Goal: Task Accomplishment & Management: Manage account settings

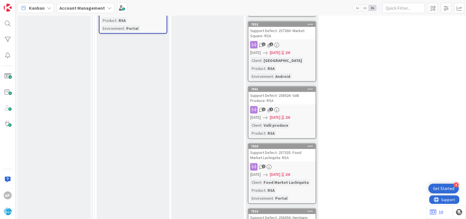
scroll to position [1403, 0]
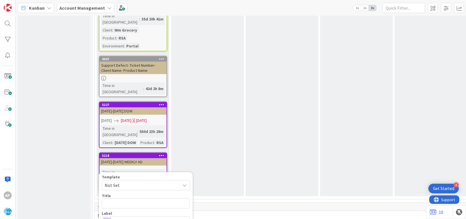
click at [130, 182] on span "Not Set" at bounding box center [140, 185] width 71 height 7
type textarea "x"
type textarea "Support Maintenance - Ticket Number-"
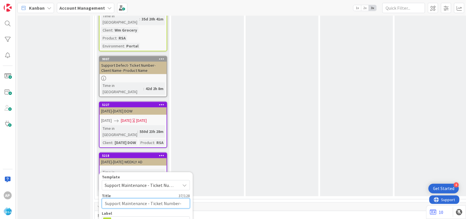
click at [178, 198] on textarea "Support Maintenance - Ticket Number-" at bounding box center [146, 203] width 88 height 10
type textarea "x"
type textarea "Support Maintenance - Ticket Numb-"
type textarea "x"
type textarea "Support Maintenance - Ticket Nu-"
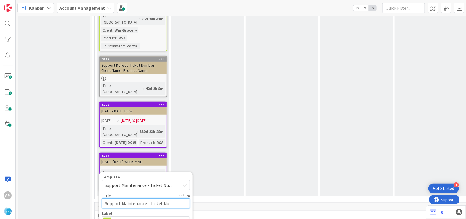
type textarea "x"
type textarea "Support Maintenance - Ticket N-"
type textarea "x"
type textarea "Support Maintenance - Ticket -"
type textarea "x"
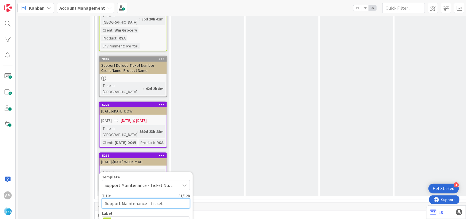
type textarea "Support Maintenance - Ticket-"
type textarea "x"
type textarea "Support Maintenance - Ticke-"
type textarea "x"
type textarea "Support Maintenance - Tick-"
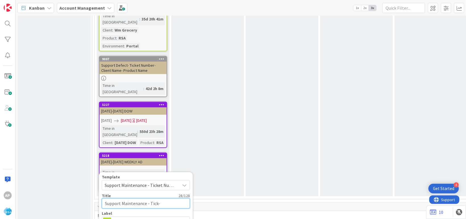
type textarea "x"
type textarea "Support Maintenance - Ti-"
type textarea "x"
type textarea "Support Maintenance - T-"
type textarea "x"
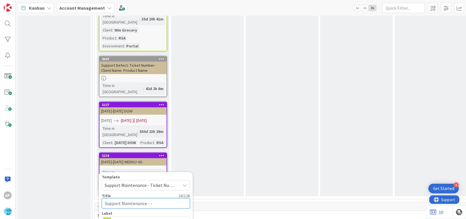
type textarea "Support Maintenance - 3-"
type textarea "x"
type textarea "Support Maintenance - 31-"
type textarea "x"
type textarea "Support Maintenance - 316-"
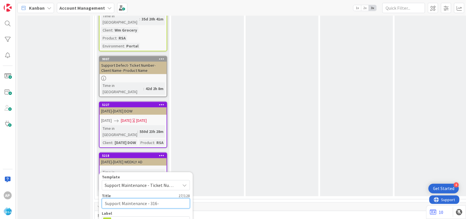
type textarea "x"
type textarea "Support Maintenance - 3161-"
type textarea "x"
type textarea "Support Maintenance - 31615-"
type textarea "x"
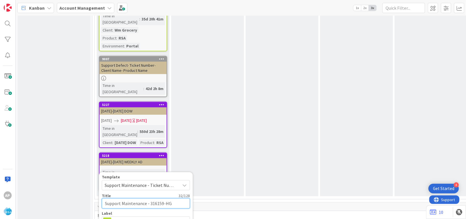
type textarea "Support Maintenance - 316159-HGG"
type textarea "x"
type textarea "Support Maintenance - 316159-HGG-"
type textarea "x"
type textarea "Support Maintenance - 316159-HGG-R"
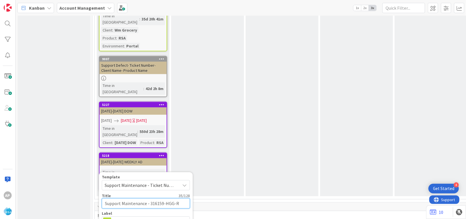
type textarea "x"
type textarea "Support Maintenance - 316159-HGG-RS"
type textarea "x"
type textarea "Support Maintenance - 316159-HGG-RSA"
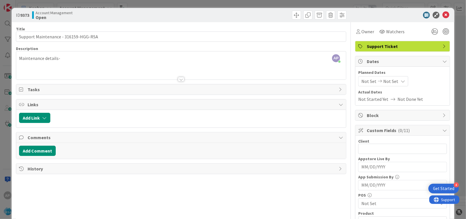
click at [93, 67] on div at bounding box center [181, 72] width 330 height 14
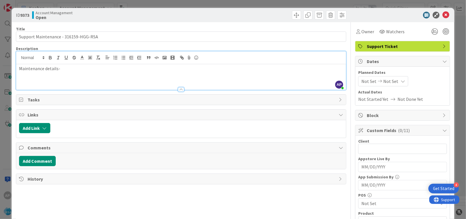
click at [70, 68] on p "Maintenance details-" at bounding box center [181, 68] width 324 height 7
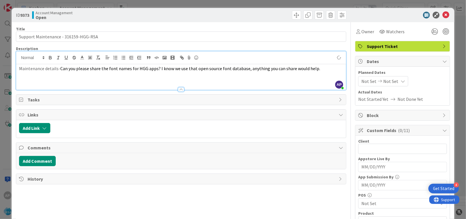
click at [363, 82] on span "Not Set" at bounding box center [368, 81] width 15 height 7
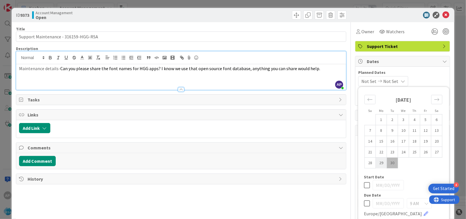
drag, startPoint x: 378, startPoint y: 164, endPoint x: 374, endPoint y: 165, distance: 4.6
click at [378, 164] on td "29" at bounding box center [381, 162] width 11 height 11
type input "[DATE]"
click at [434, 98] on icon "Move forward to switch to the next month." at bounding box center [436, 99] width 5 height 5
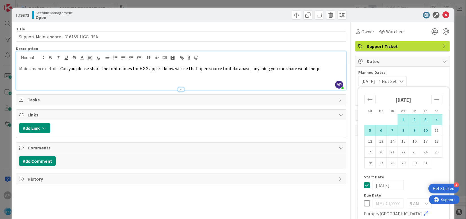
click at [420, 130] on td "10" at bounding box center [425, 130] width 11 height 11
type input "[DATE]"
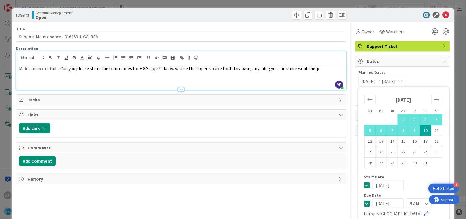
click at [305, 211] on div "Title 37 / 128 Support Maintenance - 316159-HGG-RSA Description AP [PERSON_NAME…" at bounding box center [181, 213] width 330 height 382
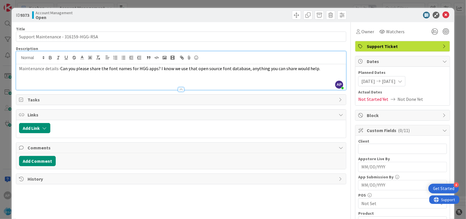
click at [372, 111] on div "Block" at bounding box center [402, 115] width 94 height 10
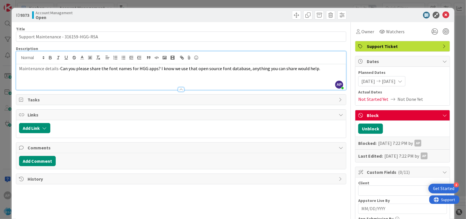
click at [371, 137] on div "Blocked: [DATE] 7:22 PM by [PERSON_NAME]" at bounding box center [402, 143] width 94 height 13
click at [364, 149] on div "Last Edited: [DATE] 7:22 PM by [PERSON_NAME]" at bounding box center [402, 155] width 94 height 13
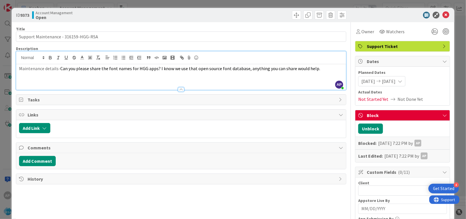
scroll to position [34, 0]
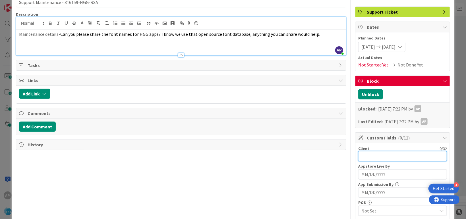
click at [366, 157] on input "text" at bounding box center [402, 156] width 89 height 10
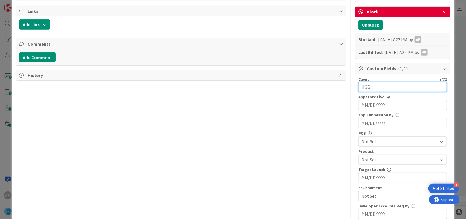
scroll to position [138, 0]
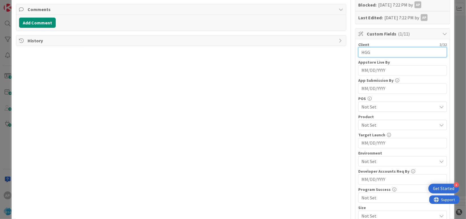
type input "HGG"
click at [372, 124] on span "Not Set" at bounding box center [399, 125] width 76 height 7
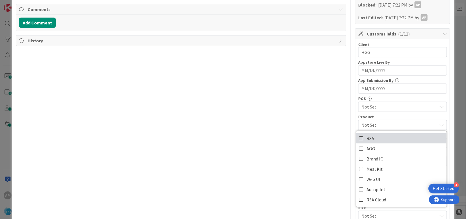
click at [367, 138] on span "RSA" at bounding box center [370, 138] width 8 height 9
click at [290, 137] on div "Title 37 / 128 Support Maintenance - 316159-HGG-RSA Description AP [PERSON_NAME…" at bounding box center [181, 95] width 330 height 423
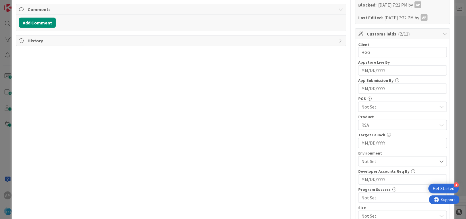
scroll to position [238, 0]
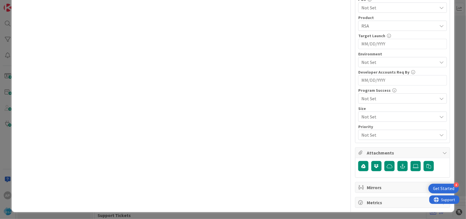
click at [371, 60] on span "Not Set" at bounding box center [399, 62] width 76 height 7
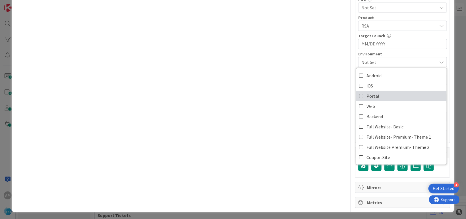
click at [373, 95] on span "Portal" at bounding box center [372, 96] width 13 height 9
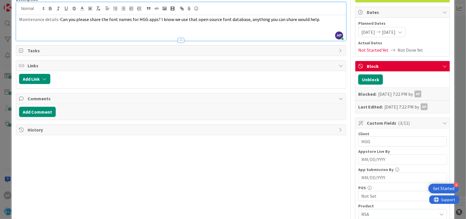
scroll to position [0, 0]
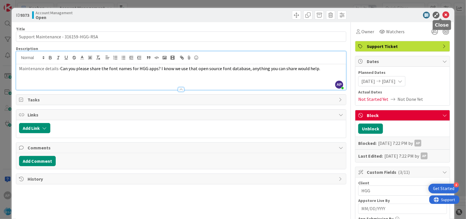
click at [442, 16] on icon at bounding box center [445, 15] width 7 height 7
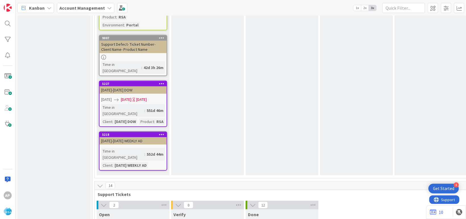
scroll to position [1166, 0]
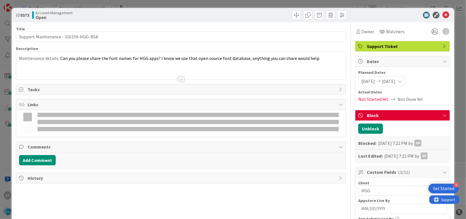
click at [442, 116] on icon at bounding box center [444, 115] width 5 height 5
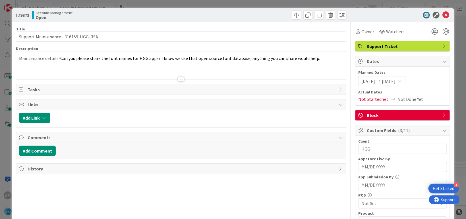
click at [442, 115] on icon at bounding box center [444, 115] width 5 height 5
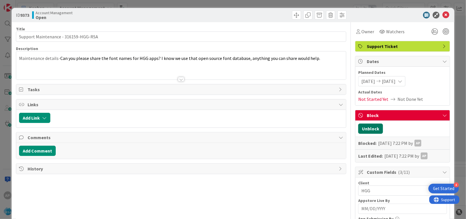
click at [365, 128] on button "Unblock" at bounding box center [370, 129] width 25 height 10
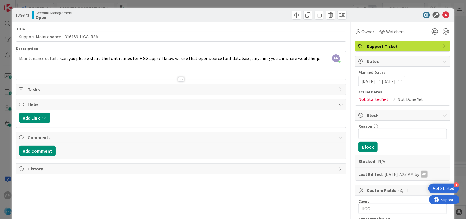
click at [442, 15] on icon at bounding box center [445, 15] width 7 height 7
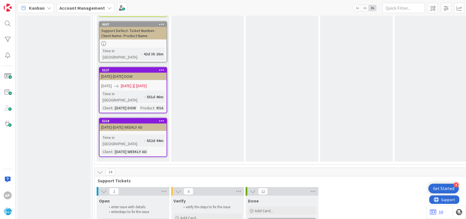
click at [129, 218] on div "Add Card..." at bounding box center [133, 222] width 68 height 9
type textarea "x"
type textarea "Support Maintenance - Ticket Number-"
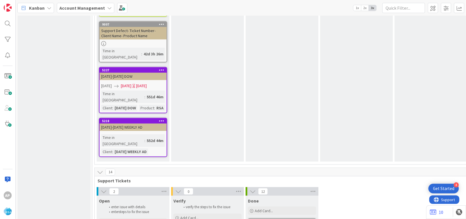
type textarea "x"
type textarea "Support Maintenance - Ticket Numbe-"
type textarea "x"
type textarea "Support Maintenance - Ticket Numb-"
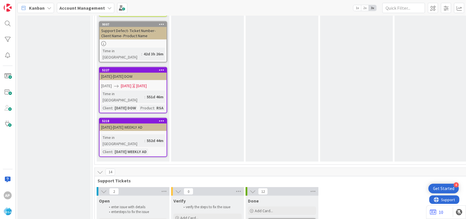
type textarea "x"
type textarea "Support Maintenance - Ticket Num-"
type textarea "x"
type textarea "Support Maintenance - Ticket Nu-"
type textarea "x"
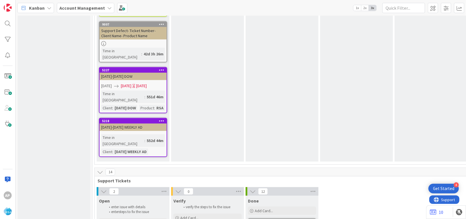
type textarea "Support Maintenance - Ticket N-"
type textarea "x"
type textarea "Support Maintenance - Ticket -"
type textarea "x"
type textarea "Support Maintenance - Ticket-"
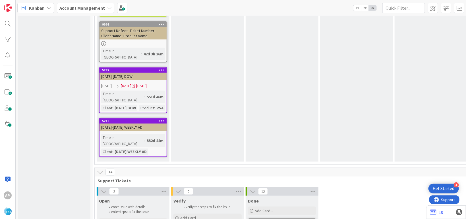
type textarea "x"
type textarea "Support Maintenance - Ticke-"
type textarea "x"
type textarea "Support Maintenance - Tick-"
type textarea "x"
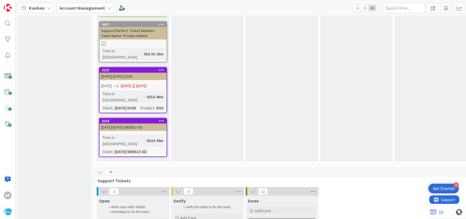
type textarea "Support Maintenance - Tic-"
type textarea "x"
type textarea "Support Maintenance - Ti-"
type textarea "x"
type textarea "Support Maintenance - T-"
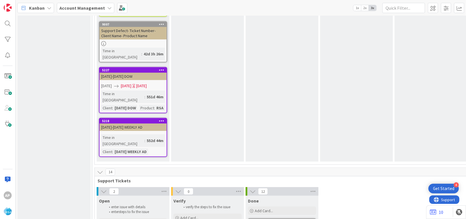
type textarea "x"
type textarea "Support Maintenance - -"
type textarea "x"
type textarea "Support Maintenance - 3-"
type textarea "x"
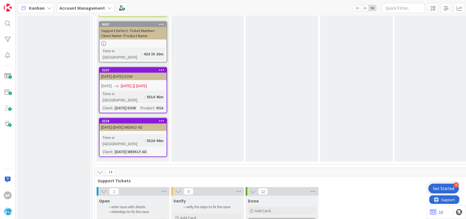
type textarea "Support Maintenance - 31-"
type textarea "x"
type textarea "Support Maintenance - 316-"
type textarea "x"
type textarea "Support Maintenance - 3161-"
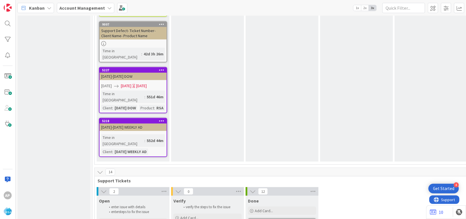
type textarea "x"
type textarea "Support Maintenance - 316164-"
type textarea "x"
type textarea "Support Maintenance - 316164-A"
type textarea "x"
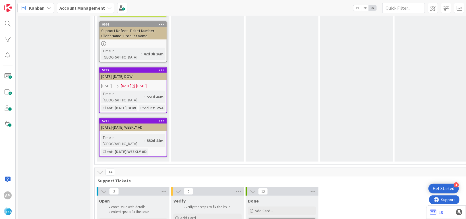
type textarea "Support Maintenance - 316164-Anil"
type textarea "x"
type textarea "Support Maintenance - 316164-Anil-"
type textarea "x"
type textarea "Support Maintenance - 316164-Anil"
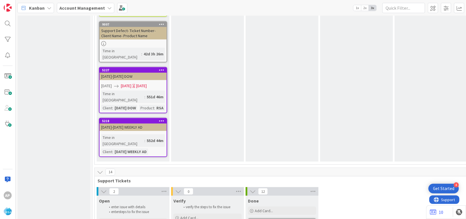
type textarea "x"
type textarea "Support Maintenance - 316164-Ani"
type textarea "x"
type textarea "Support Maintenance - 316164-An"
type textarea "x"
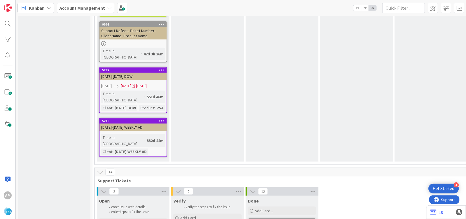
type textarea "Support Maintenance - 316164-A"
type textarea "x"
type textarea "Support Maintenance - 316164-"
type textarea "x"
type textarea "Support Maintenance - 316164-E"
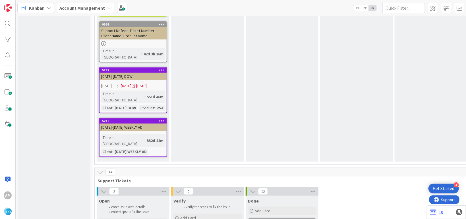
type textarea "x"
type textarea "Support Maintenance - 316164-Ed"
type textarea "x"
type textarea "Support Maintenance - 316164-[PERSON_NAME]"
type textarea "x"
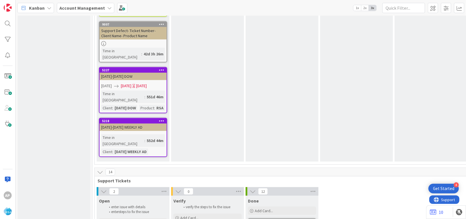
type textarea "Support Maintenance - 316164-Edwa"
type textarea "x"
type textarea "Support Maintenance - 316164-[PERSON_NAME]"
type textarea "x"
type textarea "Support Maintenance - 316164-[PERSON_NAME]"
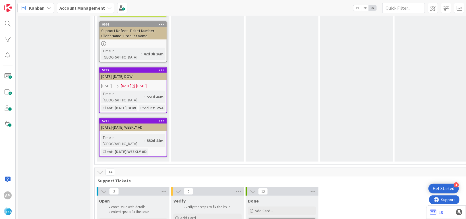
type textarea "x"
type textarea "Support Maintenance - 316164-[PERSON_NAME]"
type textarea "x"
type textarea "Support Maintenance - 316164-[PERSON_NAME] F"
type textarea "x"
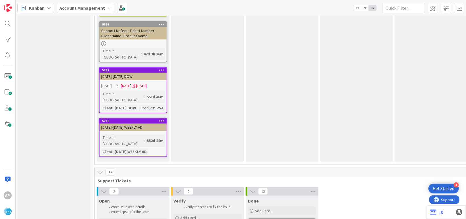
type textarea "Support Maintenance - 316164-[PERSON_NAME] Fo"
type textarea "x"
type textarea "Support Maintenance - 316164-[PERSON_NAME] Foo"
type textarea "x"
type textarea "Support Maintenance - 316164-[PERSON_NAME] Food"
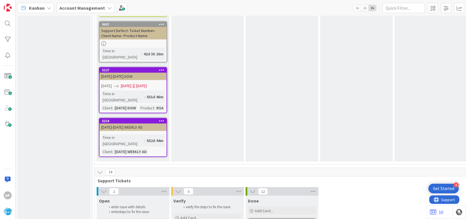
type textarea "x"
type textarea "Support Maintenance - 316164-[PERSON_NAME] Food G"
type textarea "x"
type textarea "Support Maintenance - 316164-[PERSON_NAME] Food Gai"
type textarea "x"
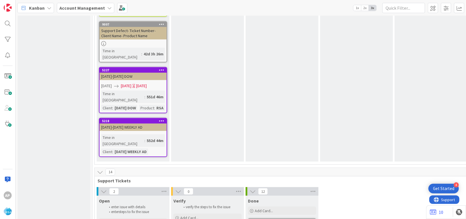
type textarea "Support Maintenance - 316164-[PERSON_NAME] Food Gain"
type textarea "x"
type textarea "Support Maintenance - 316164-[PERSON_NAME] Food Gaint-RSA"
type textarea "x"
type textarea "Support Maintenance - 316164-[PERSON_NAME] Food Gaint-RSA"
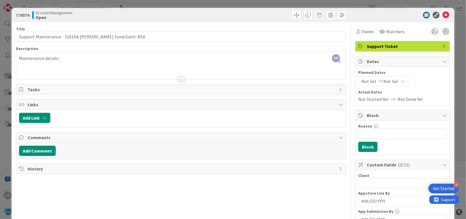
click at [74, 59] on div "Maintenance details-" at bounding box center [181, 67] width 330 height 26
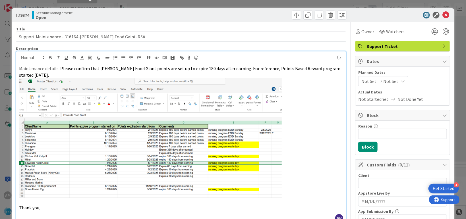
scroll to position [69, 0]
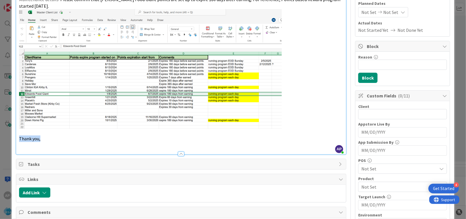
drag, startPoint x: 44, startPoint y: 140, endPoint x: 19, endPoint y: 137, distance: 25.2
click at [19, 137] on p "Thank you," at bounding box center [181, 139] width 324 height 7
click at [29, 150] on div at bounding box center [181, 151] width 330 height 6
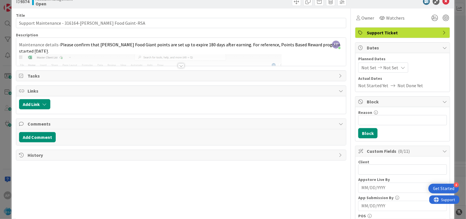
scroll to position [0, 0]
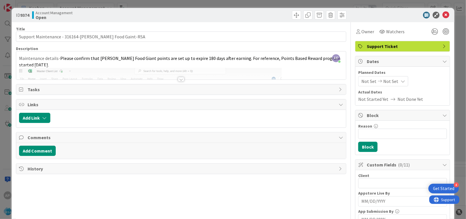
click at [360, 85] on div "Not Set Not Set" at bounding box center [383, 81] width 50 height 10
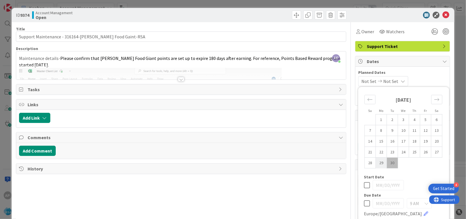
click at [377, 163] on td "29" at bounding box center [381, 162] width 11 height 11
click at [376, 162] on td "29" at bounding box center [381, 162] width 11 height 11
type input "[DATE]"
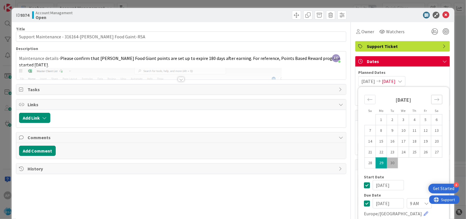
click at [436, 98] on div "Move forward to switch to the next month." at bounding box center [436, 99] width 11 height 9
click at [420, 131] on td "10" at bounding box center [425, 130] width 11 height 11
type input "[DATE]"
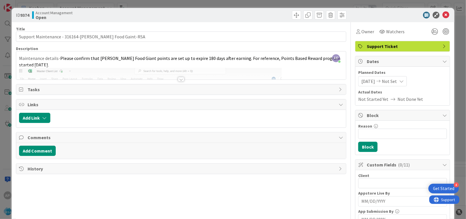
scroll to position [34, 0]
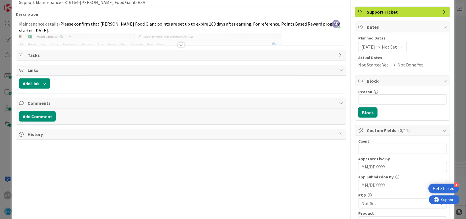
click at [358, 46] on div "[DATE] Not Set" at bounding box center [382, 47] width 49 height 10
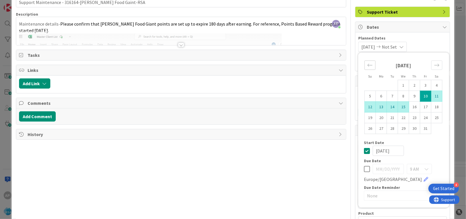
click at [367, 65] on icon "Move backward to switch to the previous month." at bounding box center [369, 65] width 5 height 3
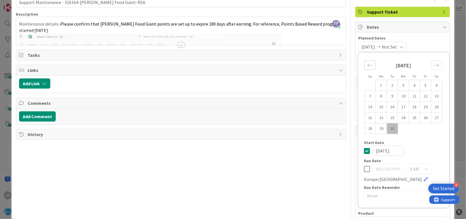
scroll to position [0, 0]
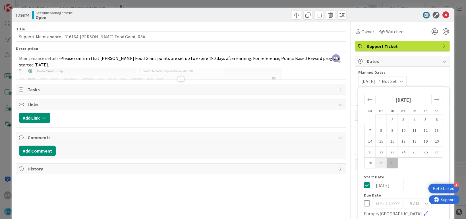
click at [376, 162] on td "29" at bounding box center [381, 162] width 11 height 11
type input "[DATE]"
click at [434, 100] on icon "Move forward to switch to the next month." at bounding box center [436, 99] width 5 height 5
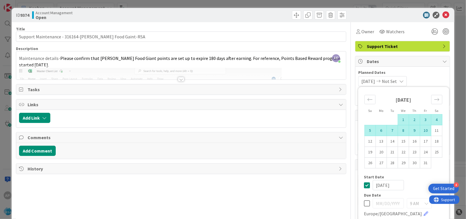
click at [420, 130] on td "10" at bounding box center [425, 130] width 11 height 11
type input "[DATE]"
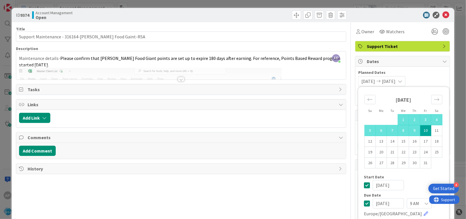
click at [420, 130] on td "10" at bounding box center [425, 130] width 11 height 11
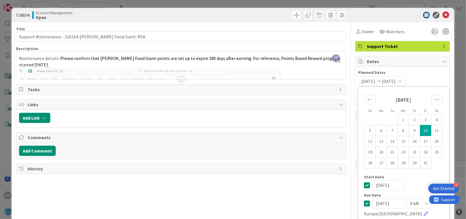
click at [438, 90] on div "[DATE] 1 2 3 4 5 6 7 8 9 10 11 12 13 14 15 16 17 18 19 20 21 22 23 24 25 26 27 …" at bounding box center [403, 129] width 85 height 79
click at [440, 107] on div "Su Mo Tu We Th Fr Sa" at bounding box center [403, 110] width 85 height 7
type input "[DATE]"
click at [439, 78] on div "[DATE] [DATE] Su Mo Tu We Th Fr Sa [DATE] 1 2 3 4 5 6 7 8 9 10 11 12 13 14 15 1…" at bounding box center [402, 81] width 89 height 10
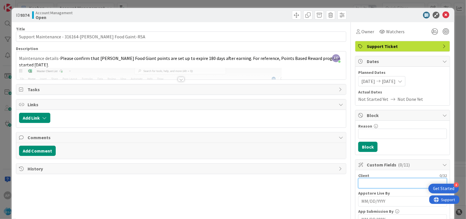
click at [373, 184] on input "text" at bounding box center [402, 183] width 89 height 10
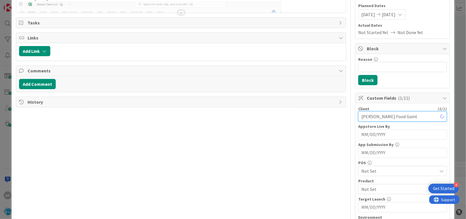
scroll to position [104, 0]
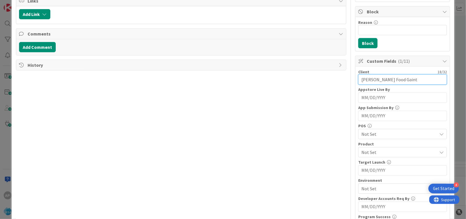
type input "[PERSON_NAME] Food Gaint"
click at [367, 152] on span "Not Set" at bounding box center [399, 152] width 76 height 7
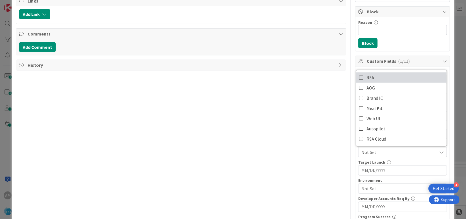
click at [366, 75] on span "RSA" at bounding box center [370, 77] width 8 height 9
click at [262, 119] on div "Title 52 / 128 Support Maintenance - 316164-[PERSON_NAME] Food Gaint-RSA Descri…" at bounding box center [181, 126] width 330 height 416
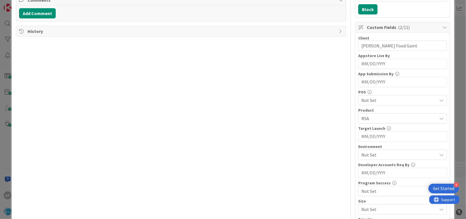
scroll to position [138, 0]
click at [390, 152] on span "Not Set" at bounding box center [399, 154] width 76 height 7
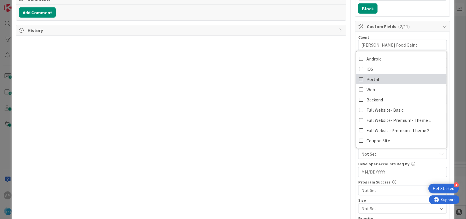
click at [369, 75] on span "Portal" at bounding box center [372, 79] width 13 height 9
click at [313, 78] on div "Title 52 / 128 Support Maintenance - 316164-[PERSON_NAME] Food Gaint-RSA Descri…" at bounding box center [181, 92] width 330 height 416
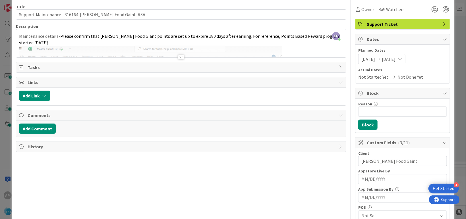
scroll to position [0, 0]
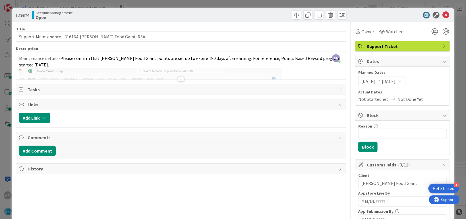
drag, startPoint x: 304, startPoint y: 72, endPoint x: 307, endPoint y: 70, distance: 3.6
click at [304, 72] on div at bounding box center [181, 72] width 330 height 14
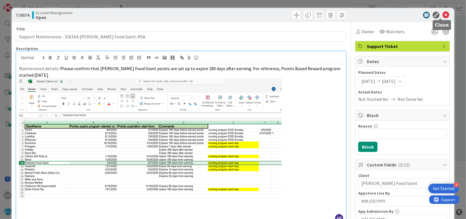
click at [443, 14] on icon at bounding box center [445, 15] width 7 height 7
